Goal: Task Accomplishment & Management: Use online tool/utility

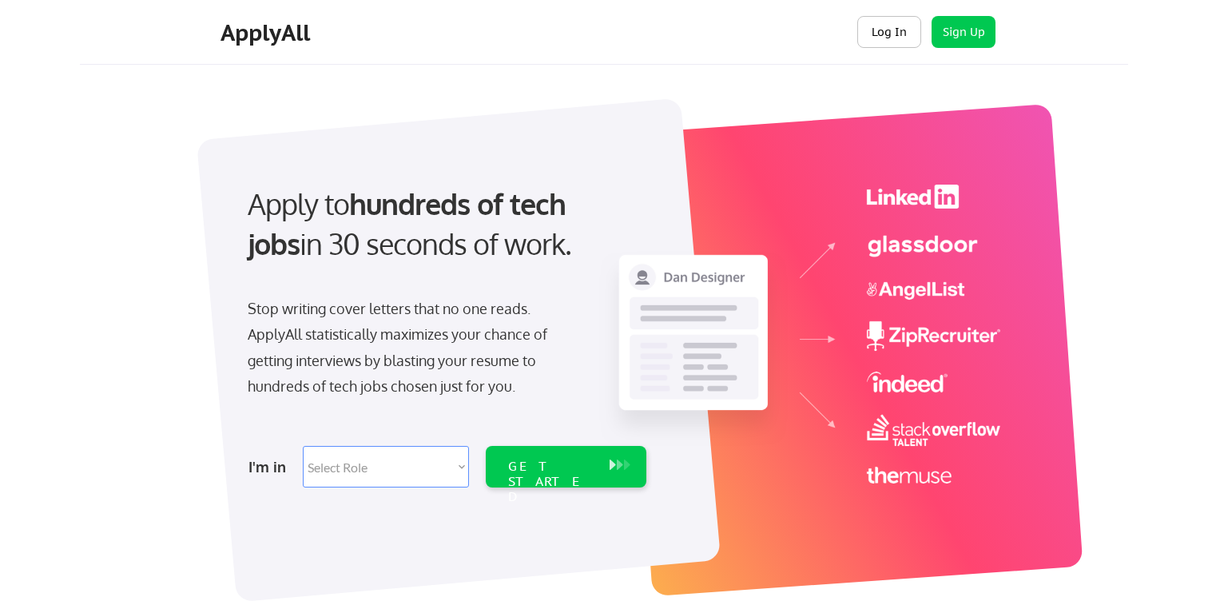
click at [893, 34] on button "Log In" at bounding box center [889, 32] width 64 height 32
select select ""engineering""
